Goal: Task Accomplishment & Management: Manage account settings

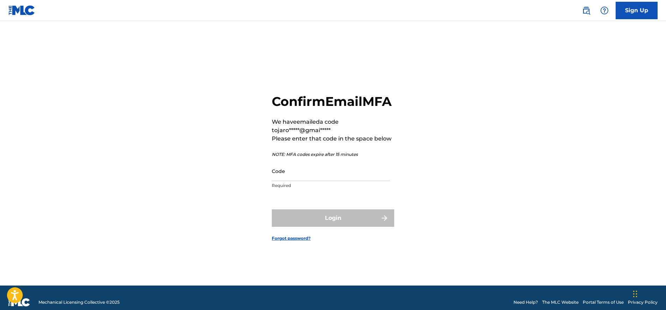
drag, startPoint x: 293, startPoint y: 192, endPoint x: 291, endPoint y: 183, distance: 9.4
click at [293, 189] on p "Required" at bounding box center [331, 186] width 118 height 6
click at [291, 181] on input "Code" at bounding box center [331, 171] width 118 height 20
paste input "471752"
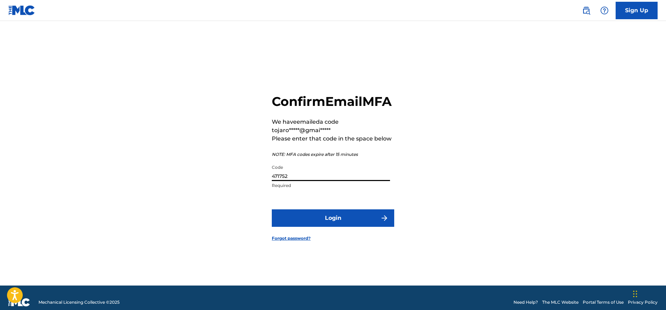
type input "471752"
click at [345, 223] on button "Login" at bounding box center [333, 218] width 122 height 17
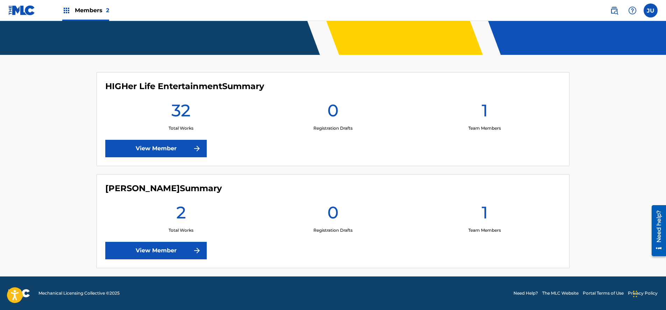
scroll to position [150, 0]
click at [186, 154] on link "View Member" at bounding box center [155, 148] width 101 height 17
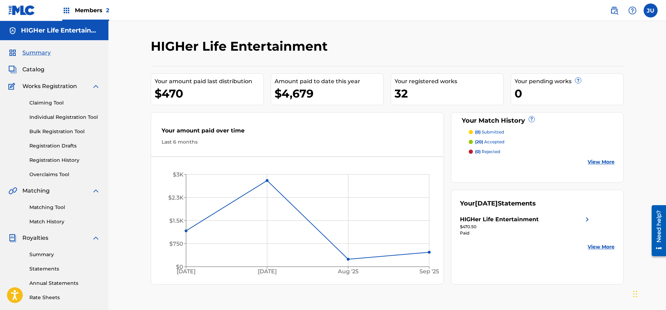
click at [28, 69] on span "Catalog" at bounding box center [33, 69] width 22 height 8
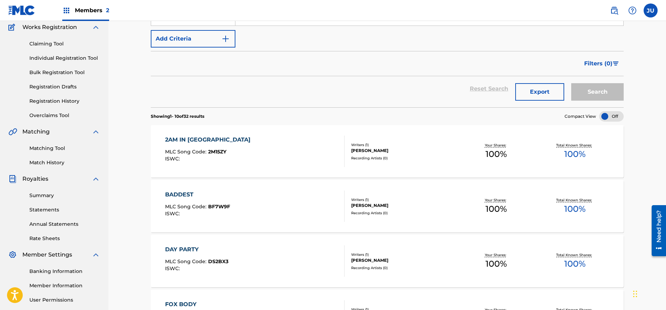
scroll to position [22, 0]
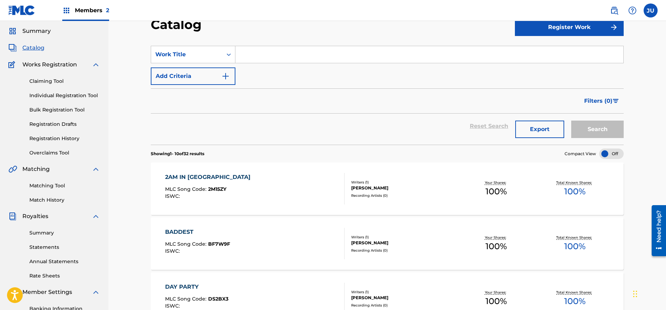
click at [61, 185] on link "Matching Tool" at bounding box center [64, 185] width 71 height 7
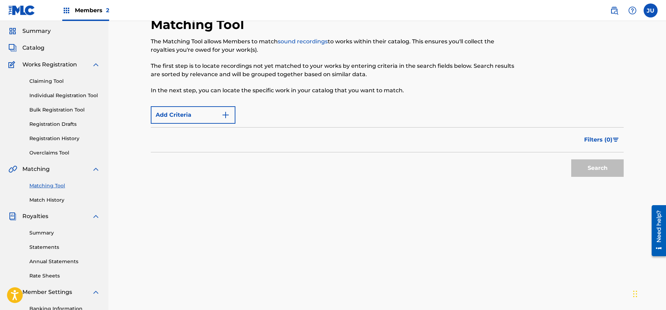
scroll to position [22, 0]
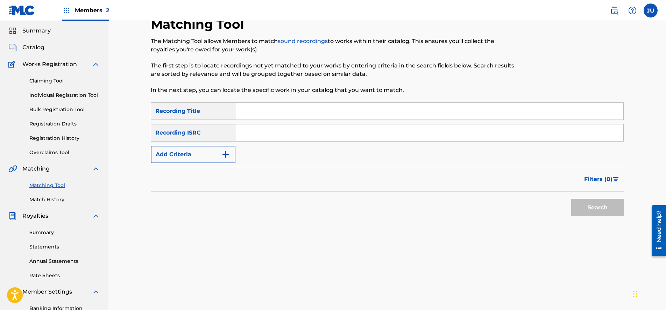
click at [48, 221] on div "Summary Statements Annual Statements Rate Sheets" at bounding box center [54, 249] width 92 height 59
click at [55, 222] on div "Summary Statements Annual Statements Rate Sheets" at bounding box center [54, 249] width 92 height 59
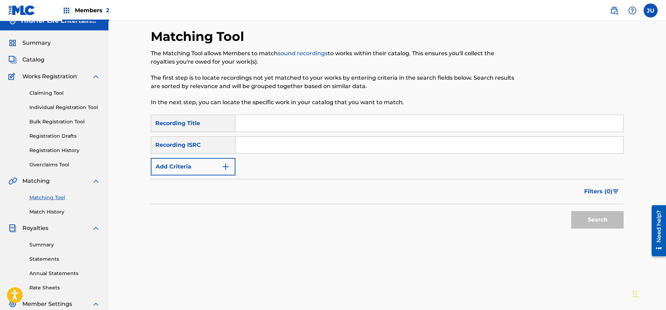
scroll to position [12, 0]
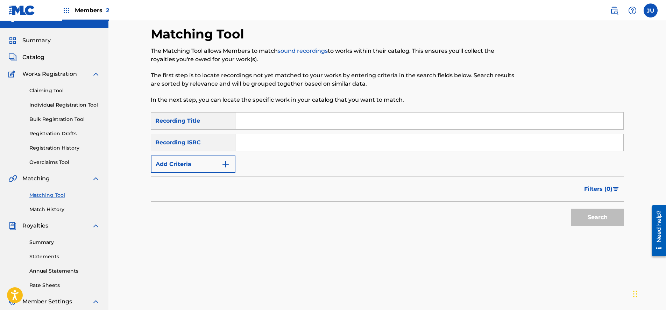
click at [45, 209] on link "Match History" at bounding box center [64, 209] width 71 height 7
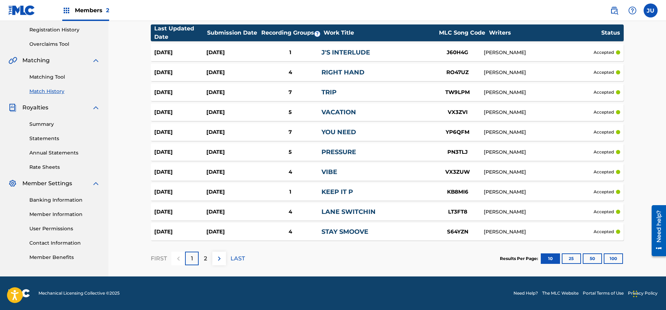
scroll to position [130, 0]
click at [217, 264] on button at bounding box center [219, 259] width 14 height 14
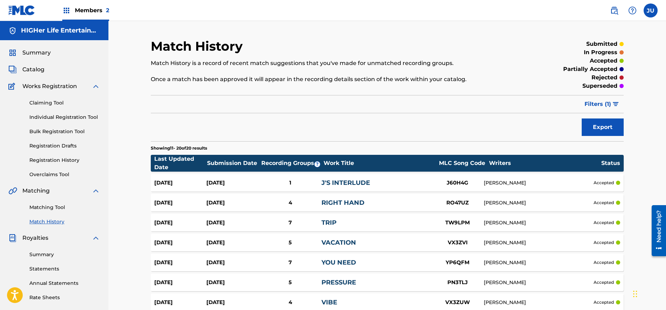
scroll to position [0, 0]
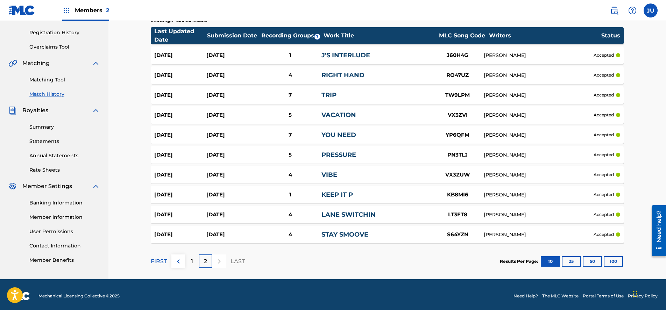
click at [181, 262] on img at bounding box center [178, 261] width 8 height 8
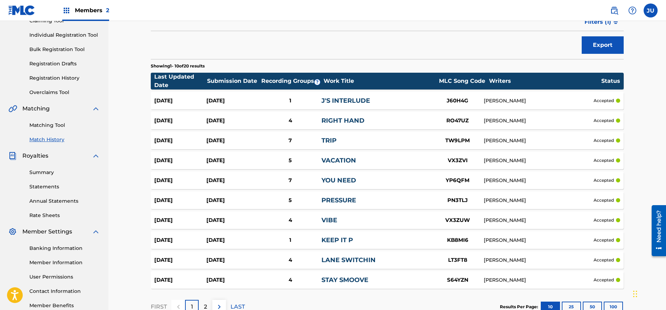
scroll to position [90, 0]
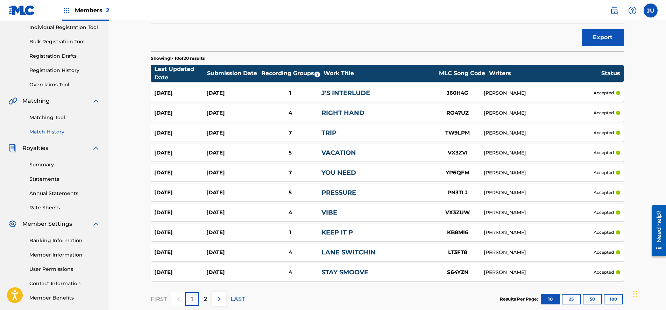
click at [209, 301] on div "2" at bounding box center [206, 299] width 14 height 14
click at [53, 116] on link "Matching Tool" at bounding box center [64, 117] width 71 height 7
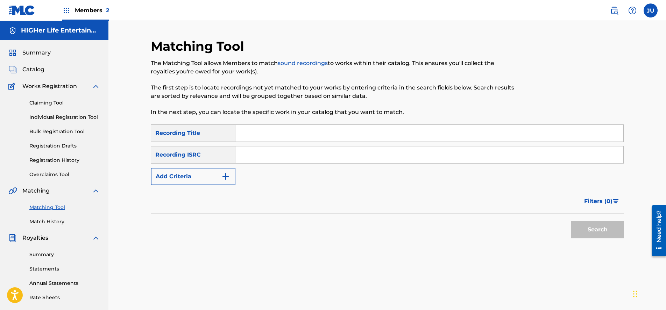
drag, startPoint x: 274, startPoint y: 156, endPoint x: 363, endPoint y: 50, distance: 139.3
click at [274, 156] on input "Search Form" at bounding box center [429, 155] width 388 height 17
click at [284, 153] on input "Search Form" at bounding box center [429, 155] width 388 height 17
paste input "QZK6G2562413"
type input "QZK6G2562413"
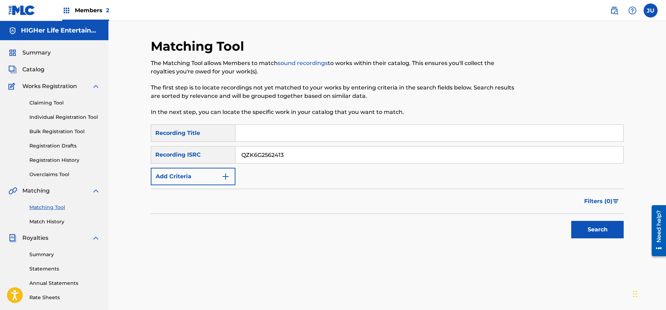
click at [598, 232] on button "Search" at bounding box center [597, 229] width 52 height 17
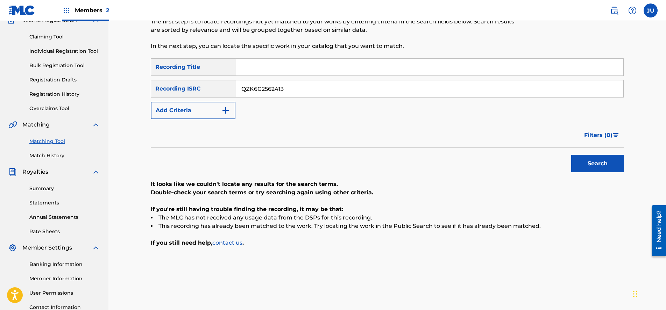
scroll to position [68, 0]
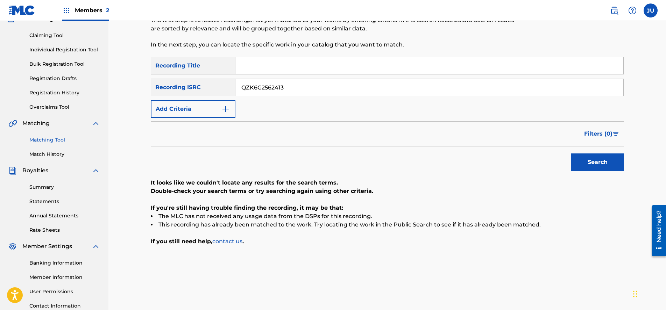
click at [285, 88] on input "QZK6G2562413" at bounding box center [429, 87] width 388 height 17
click at [285, 70] on input "Search Form" at bounding box center [429, 65] width 388 height 17
type input "@"
type input "2am in [GEOGRAPHIC_DATA]"
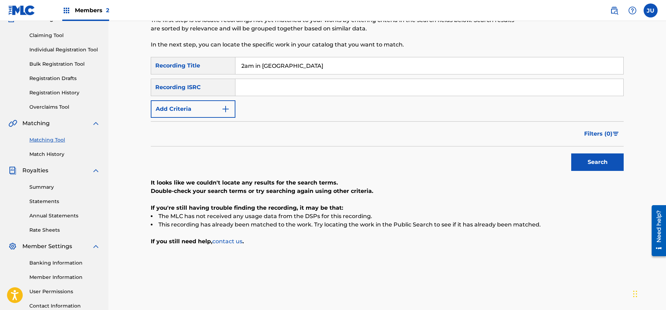
click at [198, 109] on button "Add Criteria" at bounding box center [193, 108] width 85 height 17
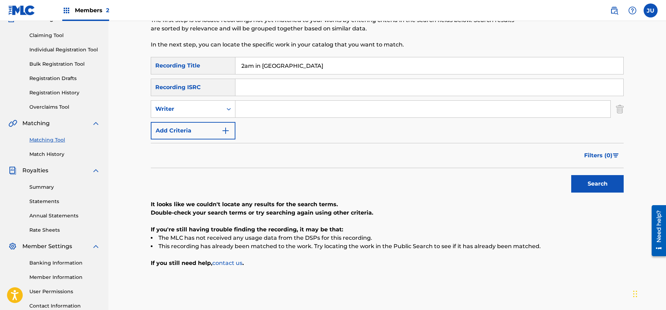
click at [268, 115] on input "Search Form" at bounding box center [422, 109] width 375 height 17
click at [230, 111] on icon "Search Form" at bounding box center [228, 109] width 7 height 7
click at [256, 112] on input "Search Form" at bounding box center [422, 109] width 375 height 17
click at [222, 114] on div "Search Form" at bounding box center [228, 109] width 13 height 17
click at [217, 124] on div "Recording Artist" at bounding box center [193, 126] width 84 height 17
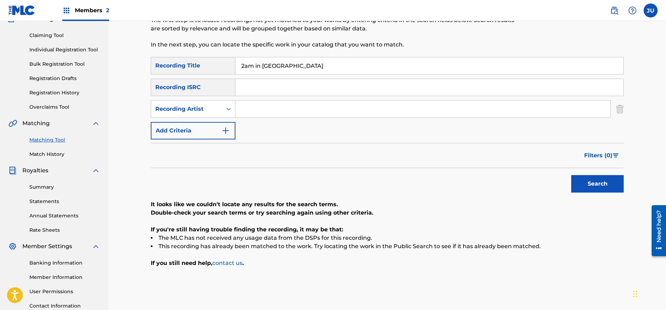
click at [281, 115] on input "Search Form" at bounding box center [422, 109] width 375 height 17
type input "JayRome"
click at [597, 184] on button "Search" at bounding box center [597, 183] width 52 height 17
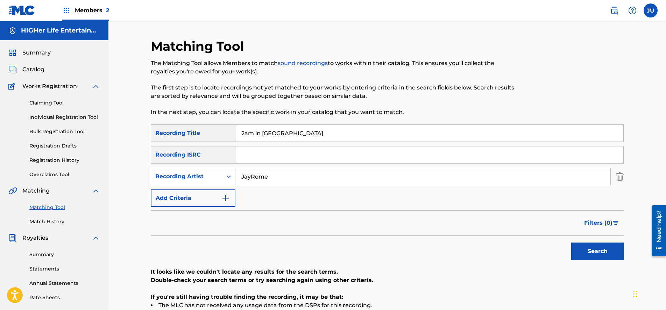
scroll to position [0, 0]
click at [50, 104] on link "Claiming Tool" at bounding box center [64, 102] width 71 height 7
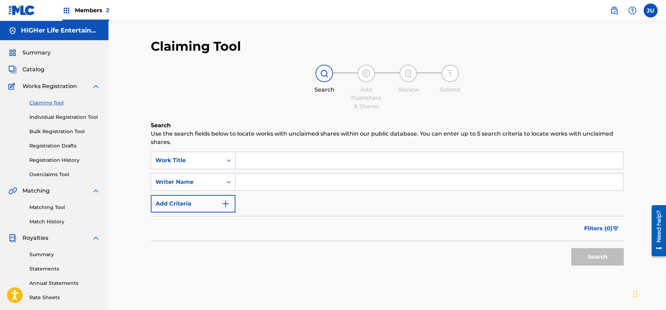
click at [286, 161] on input "Search Form" at bounding box center [429, 160] width 388 height 17
type input "2am in [GEOGRAPHIC_DATA]"
click at [270, 181] on input "Search Form" at bounding box center [429, 182] width 388 height 17
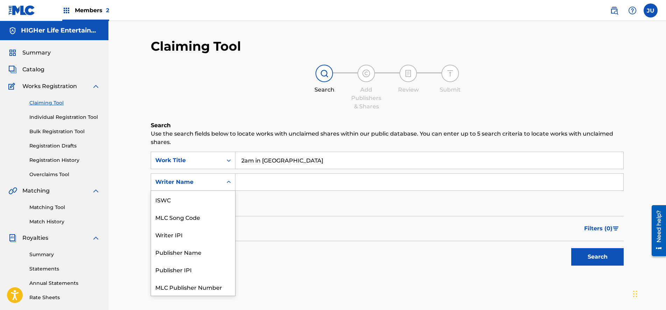
click at [226, 182] on icon "Search Form" at bounding box center [228, 182] width 7 height 7
drag, startPoint x: 216, startPoint y: 201, endPoint x: 285, endPoint y: 212, distance: 69.4
click at [285, 212] on div "SearchWithCriteria778e1c71-e830-417d-8886-c1678331dbbc Work Title 2am in [GEOGR…" at bounding box center [387, 182] width 473 height 61
click at [284, 211] on div "SearchWithCriteria778e1c71-e830-417d-8886-c1678331dbbc Work Title 2am in [GEOGR…" at bounding box center [387, 182] width 473 height 61
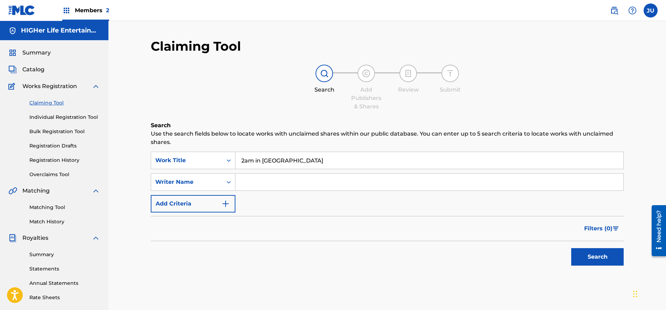
click at [274, 182] on input "Search Form" at bounding box center [429, 182] width 388 height 17
click at [188, 180] on div "Writer Name" at bounding box center [186, 182] width 63 height 8
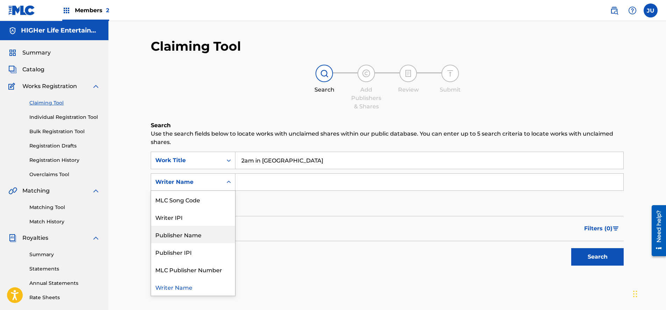
scroll to position [13, 0]
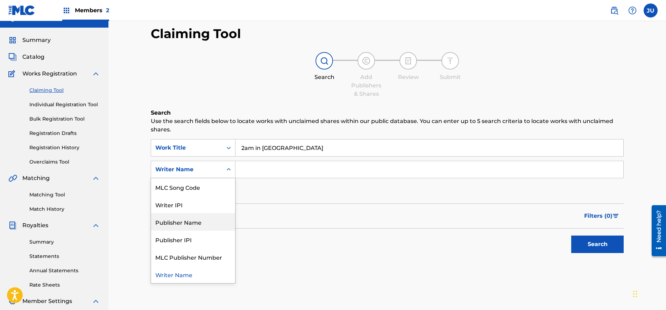
click at [280, 187] on div "SearchWithCriteria778e1c71-e830-417d-8886-c1678331dbbc Work Title 2am in [GEOGR…" at bounding box center [387, 169] width 473 height 61
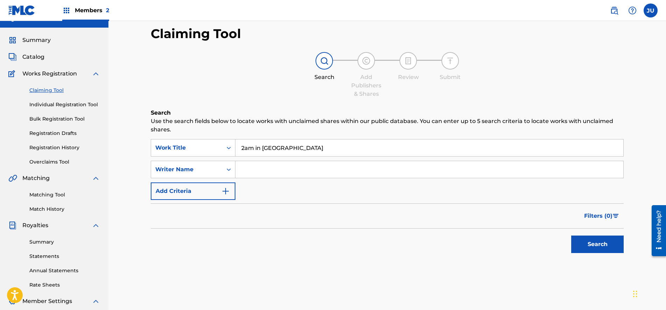
click at [272, 164] on input "Search Form" at bounding box center [429, 169] width 388 height 17
type input "[PERSON_NAME]"
click at [597, 244] on button "Search" at bounding box center [597, 244] width 52 height 17
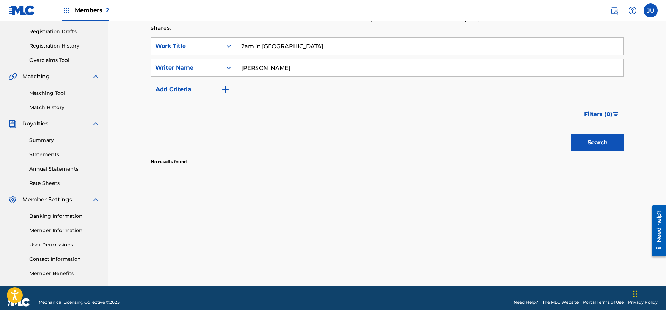
scroll to position [121, 0]
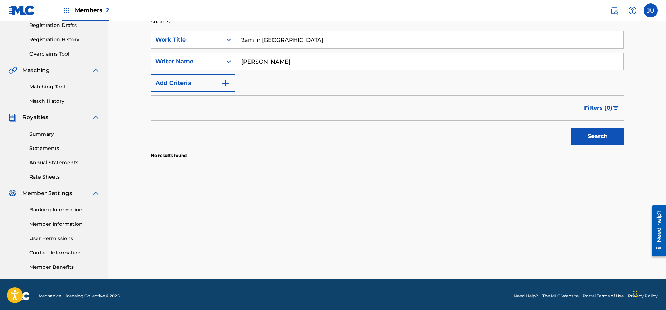
click at [283, 58] on input "[PERSON_NAME]" at bounding box center [429, 61] width 388 height 17
click at [597, 136] on button "Search" at bounding box center [597, 136] width 52 height 17
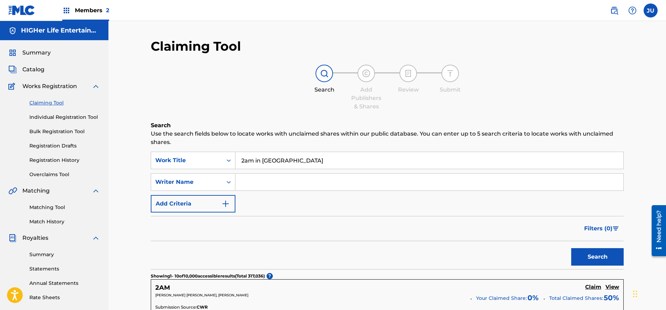
scroll to position [0, 0]
click at [293, 166] on input "2am in [GEOGRAPHIC_DATA]" at bounding box center [429, 160] width 388 height 17
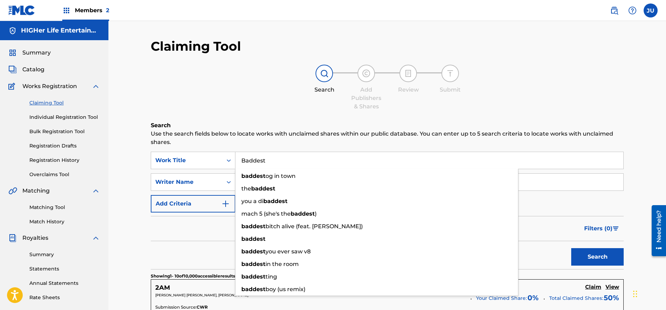
type input "Baddest"
click at [597, 257] on button "Search" at bounding box center [597, 256] width 52 height 17
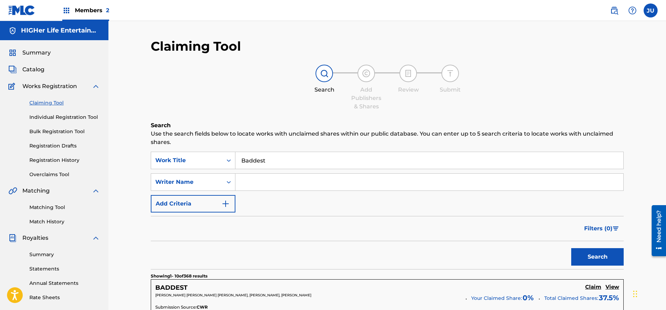
click at [247, 182] on input "Search Form" at bounding box center [429, 182] width 388 height 17
type input "[PERSON_NAME]"
click at [597, 257] on button "Search" at bounding box center [597, 256] width 52 height 17
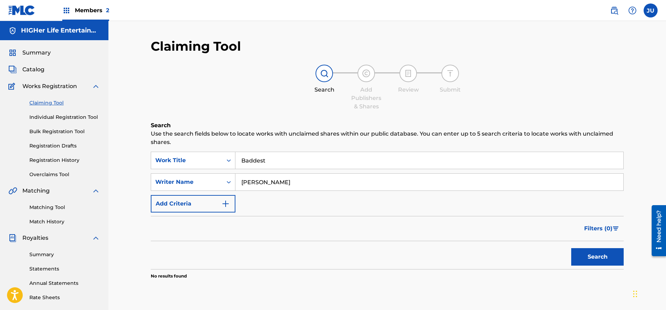
click at [36, 69] on span "Catalog" at bounding box center [33, 69] width 22 height 8
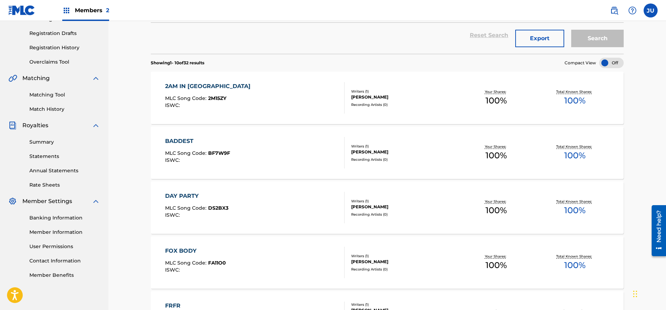
scroll to position [136, 0]
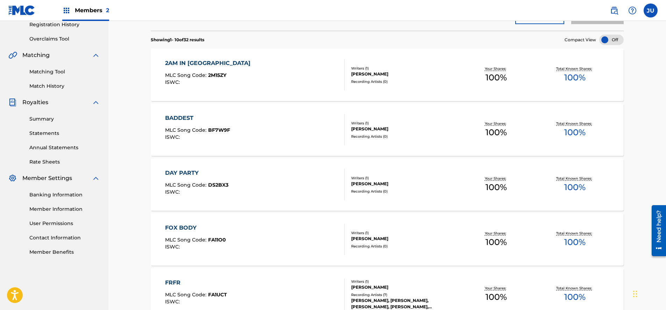
click at [297, 178] on div "DAY PARTY MLC Song Code : DS2BX3 ISWC :" at bounding box center [255, 184] width 180 height 31
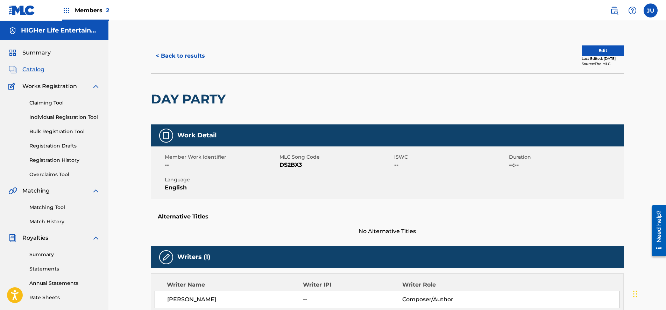
click at [80, 9] on span "Members 2" at bounding box center [92, 10] width 34 height 8
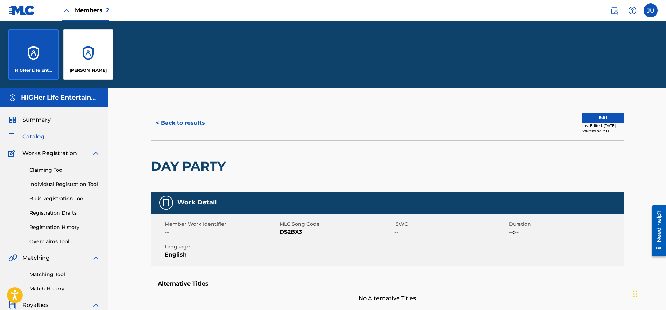
drag, startPoint x: 297, startPoint y: 103, endPoint x: 231, endPoint y: 97, distance: 66.4
click at [179, 122] on button "< Back to results" at bounding box center [180, 122] width 59 height 17
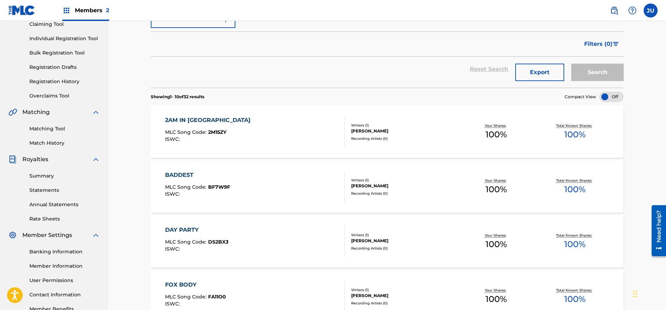
scroll to position [71, 0]
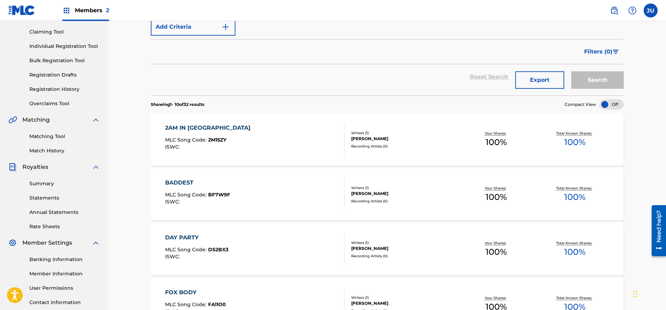
click at [51, 152] on link "Match History" at bounding box center [64, 150] width 71 height 7
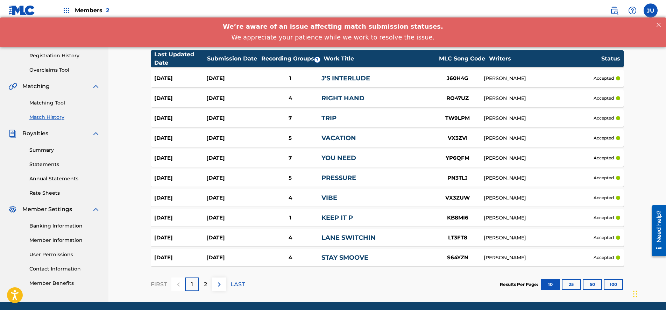
scroll to position [104, 0]
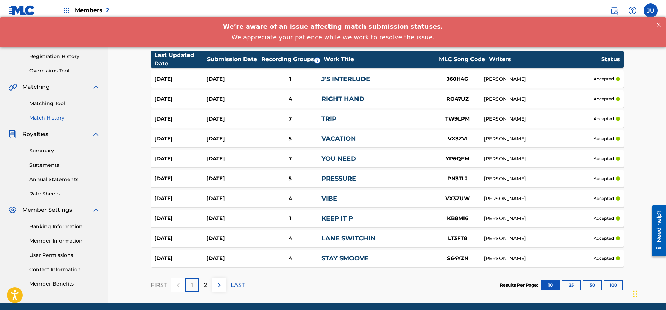
click at [331, 96] on link "RIGHT HAND" at bounding box center [342, 99] width 43 height 8
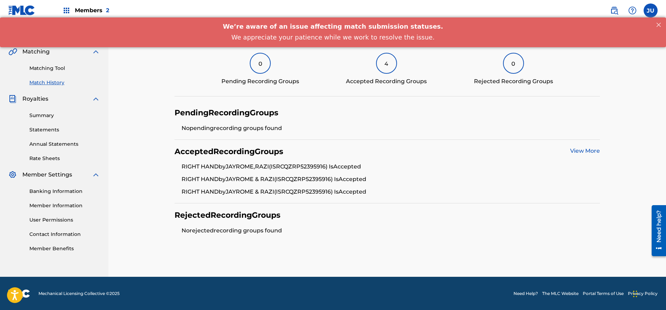
scroll to position [139, 0]
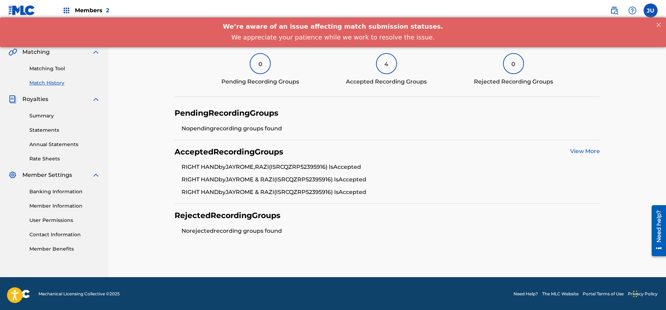
click at [588, 151] on link "View More" at bounding box center [585, 151] width 30 height 7
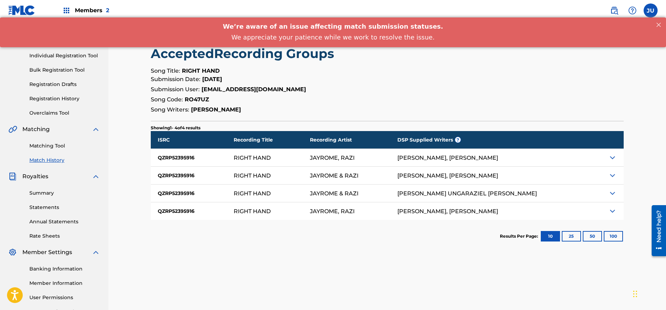
scroll to position [55, 0]
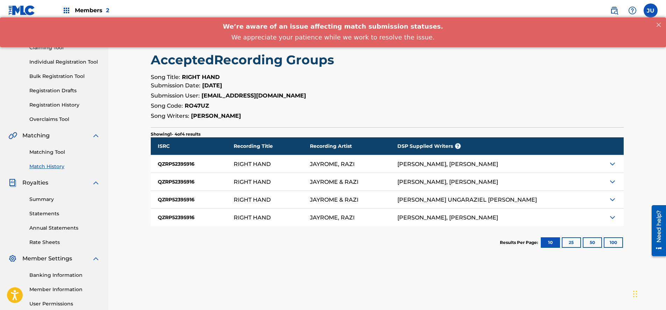
click at [608, 162] on div at bounding box center [600, 163] width 48 height 17
click at [613, 163] on img at bounding box center [612, 164] width 8 height 8
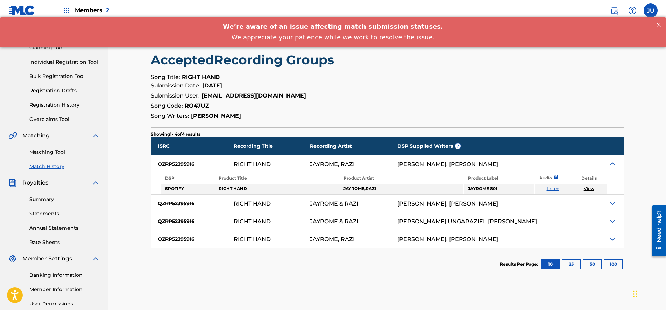
click at [613, 163] on img at bounding box center [612, 164] width 8 height 8
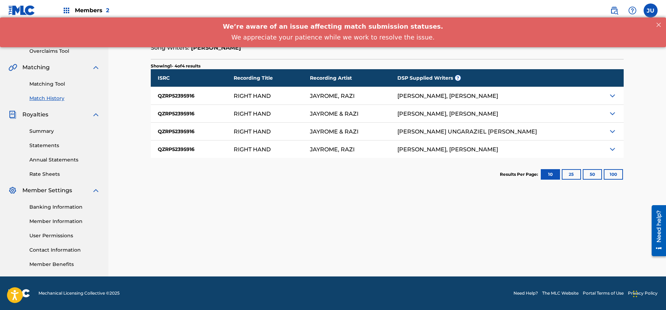
scroll to position [123, 0]
click at [52, 218] on link "Member Information" at bounding box center [64, 221] width 71 height 7
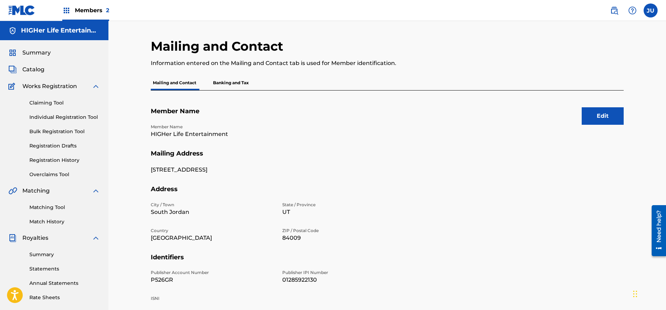
click at [601, 128] on section "Member Name Member Name HIGHer Life Entertainment" at bounding box center [387, 128] width 473 height 42
click at [601, 120] on button "Edit" at bounding box center [603, 115] width 42 height 17
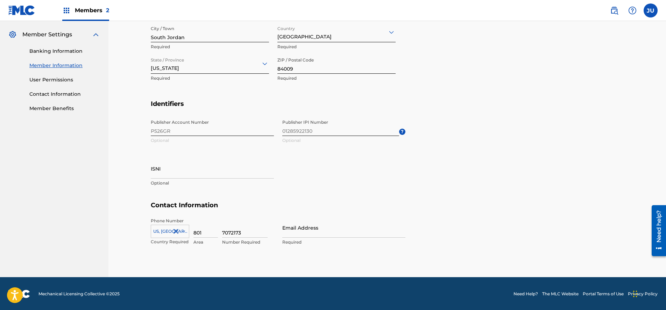
scroll to position [279, 0]
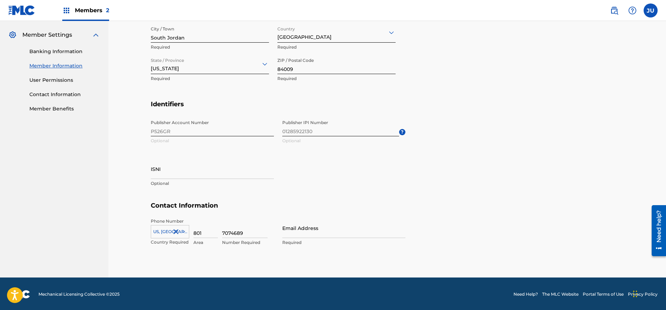
type input "7074689"
type input "[EMAIL_ADDRESS][DOMAIN_NAME]"
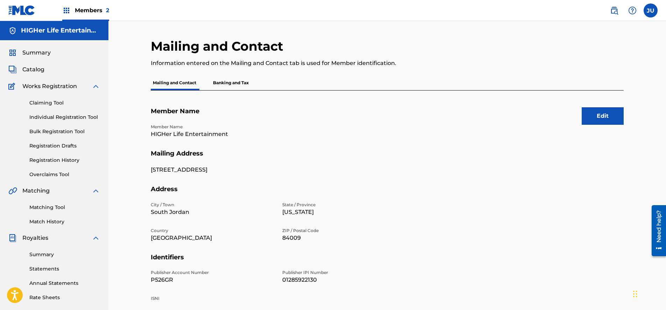
scroll to position [0, 0]
click at [602, 112] on button "Edit" at bounding box center [603, 115] width 42 height 17
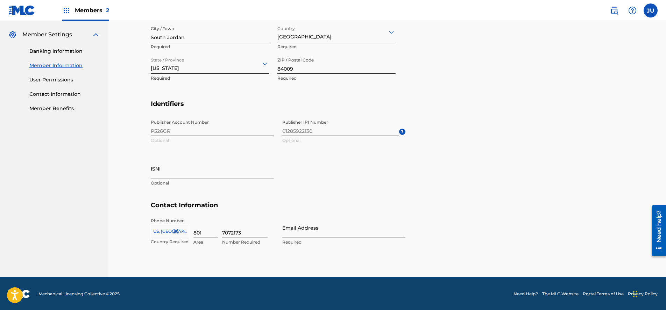
scroll to position [279, 0]
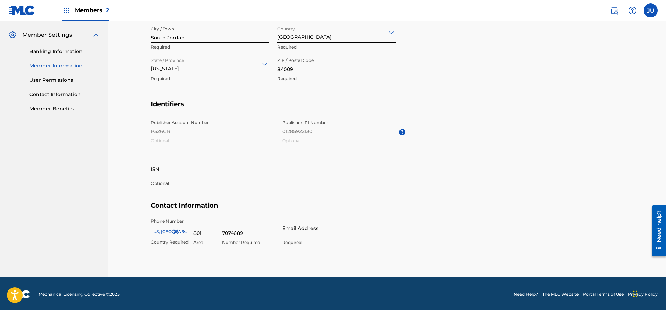
type input "7074689"
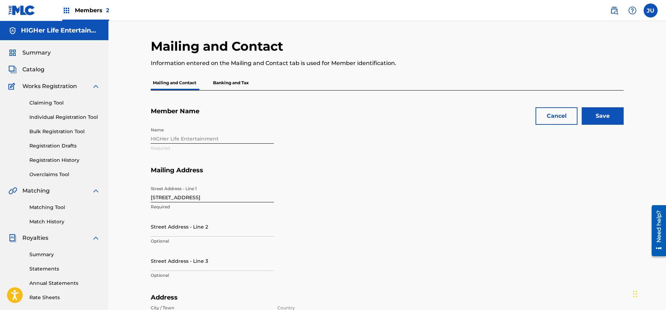
scroll to position [0, 0]
type input "[EMAIL_ADDRESS][DOMAIN_NAME]"
click at [605, 111] on input "Save" at bounding box center [603, 115] width 42 height 17
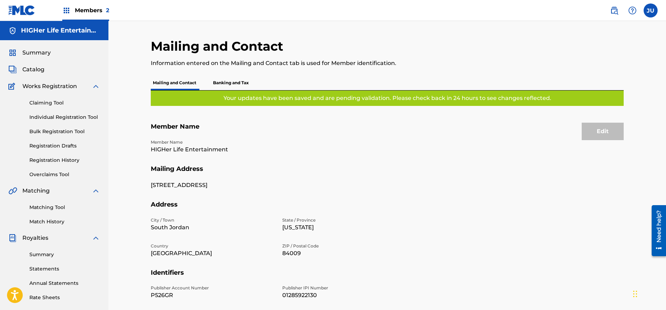
click at [235, 81] on p "Banking and Tax" at bounding box center [231, 83] width 40 height 15
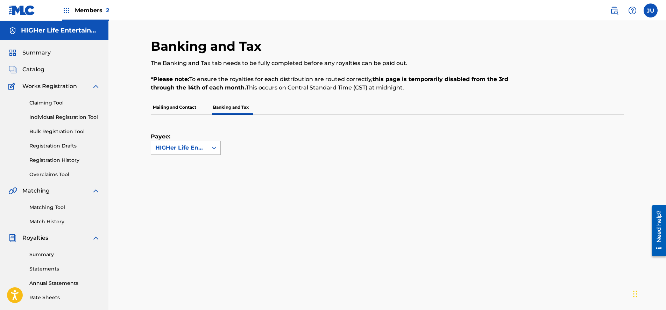
click at [198, 144] on div "HIGHer Life Entertainment" at bounding box center [179, 148] width 48 height 8
click at [189, 89] on strong "this page is temporarily disabled from the 3rd through the 14th of each month." at bounding box center [329, 83] width 357 height 15
click at [66, 6] on div "Members 2" at bounding box center [85, 10] width 47 height 21
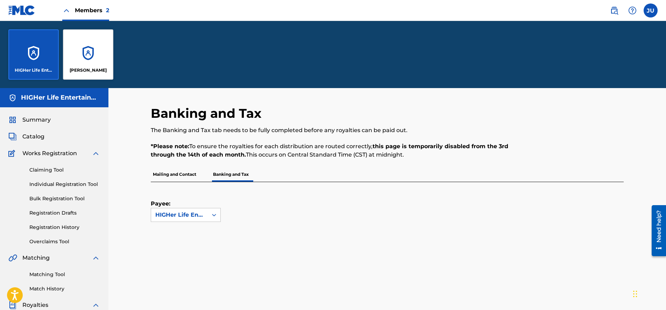
click at [107, 62] on div "[PERSON_NAME]" at bounding box center [88, 54] width 50 height 50
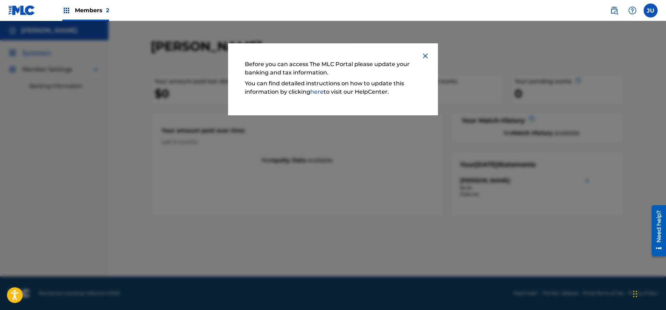
click at [427, 56] on img at bounding box center [425, 56] width 8 height 8
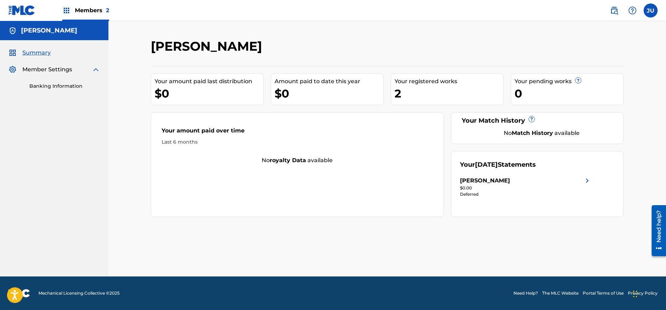
click at [54, 86] on link "Banking Information" at bounding box center [64, 86] width 71 height 7
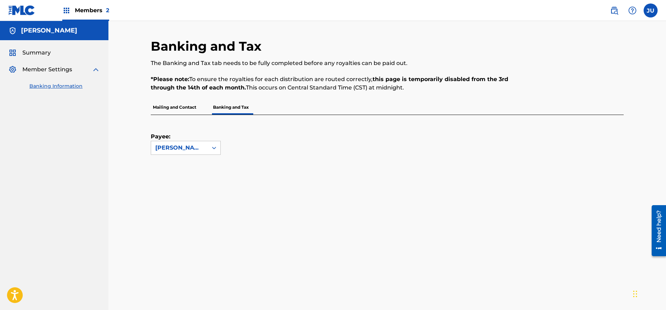
click at [45, 57] on span "Summary" at bounding box center [36, 53] width 28 height 8
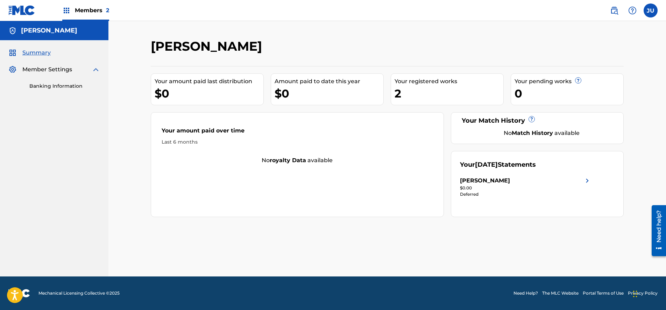
click at [464, 90] on div "2" at bounding box center [449, 94] width 109 height 16
click at [46, 73] on span "Member Settings" at bounding box center [47, 69] width 50 height 8
click at [43, 65] on div "Summary Member Settings Banking Information" at bounding box center [54, 69] width 108 height 58
click at [55, 65] on span "Member Settings" at bounding box center [47, 69] width 50 height 8
click at [110, 63] on div "[PERSON_NAME] Your amount paid last distribution $0 Amount paid to date this ye…" at bounding box center [387, 149] width 558 height 256
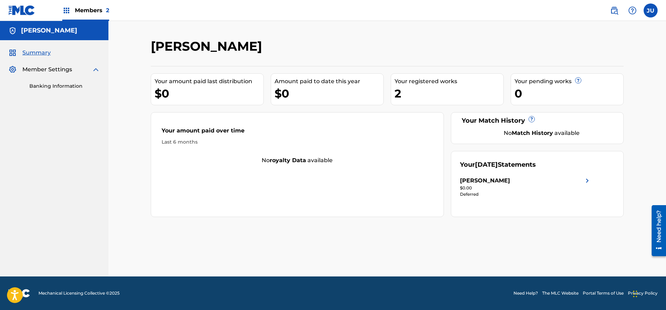
click at [72, 64] on div "Summary Member Settings Banking Information" at bounding box center [54, 69] width 108 height 58
drag, startPoint x: 29, startPoint y: 40, endPoint x: 27, endPoint y: 47, distance: 7.1
click at [29, 41] on nav "[PERSON_NAME] Summary Member Settings Banking Information" at bounding box center [54, 149] width 108 height 256
click at [28, 47] on div "Summary Member Settings Banking Information" at bounding box center [54, 69] width 108 height 58
click at [74, 22] on div "[PERSON_NAME]" at bounding box center [54, 30] width 108 height 19
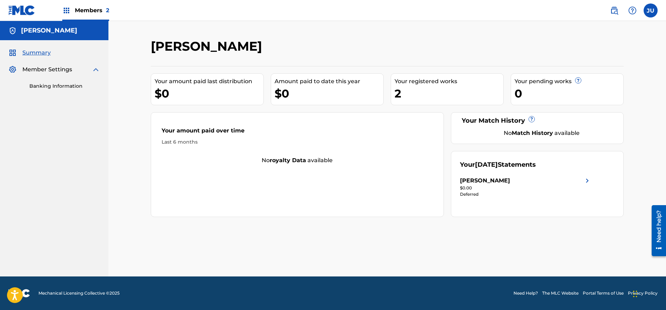
click at [72, 13] on div "Members 2" at bounding box center [85, 10] width 47 height 21
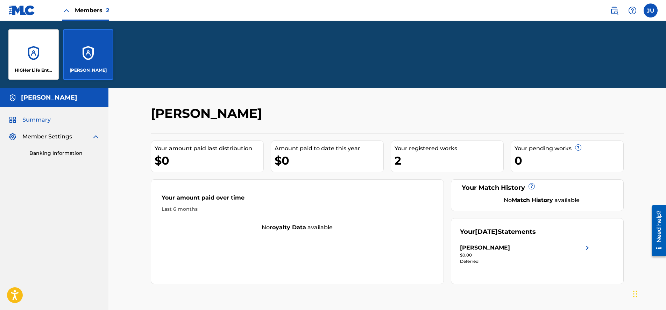
click at [333, 123] on div "[PERSON_NAME]" at bounding box center [333, 116] width 364 height 21
click at [399, 149] on div "Your registered works" at bounding box center [449, 148] width 109 height 8
click at [24, 63] on div "HIGHer Life Entertainment" at bounding box center [33, 54] width 50 height 50
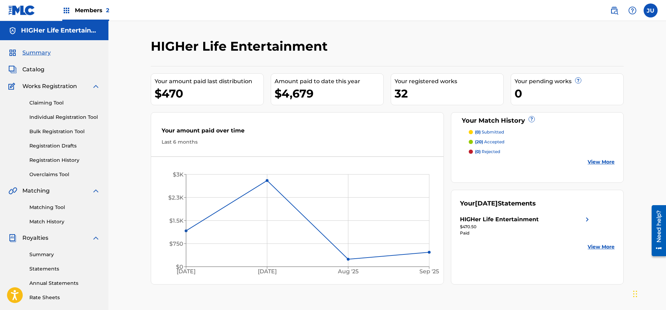
click at [595, 248] on link "View More" at bounding box center [601, 246] width 27 height 7
